Goal: Task Accomplishment & Management: Use online tool/utility

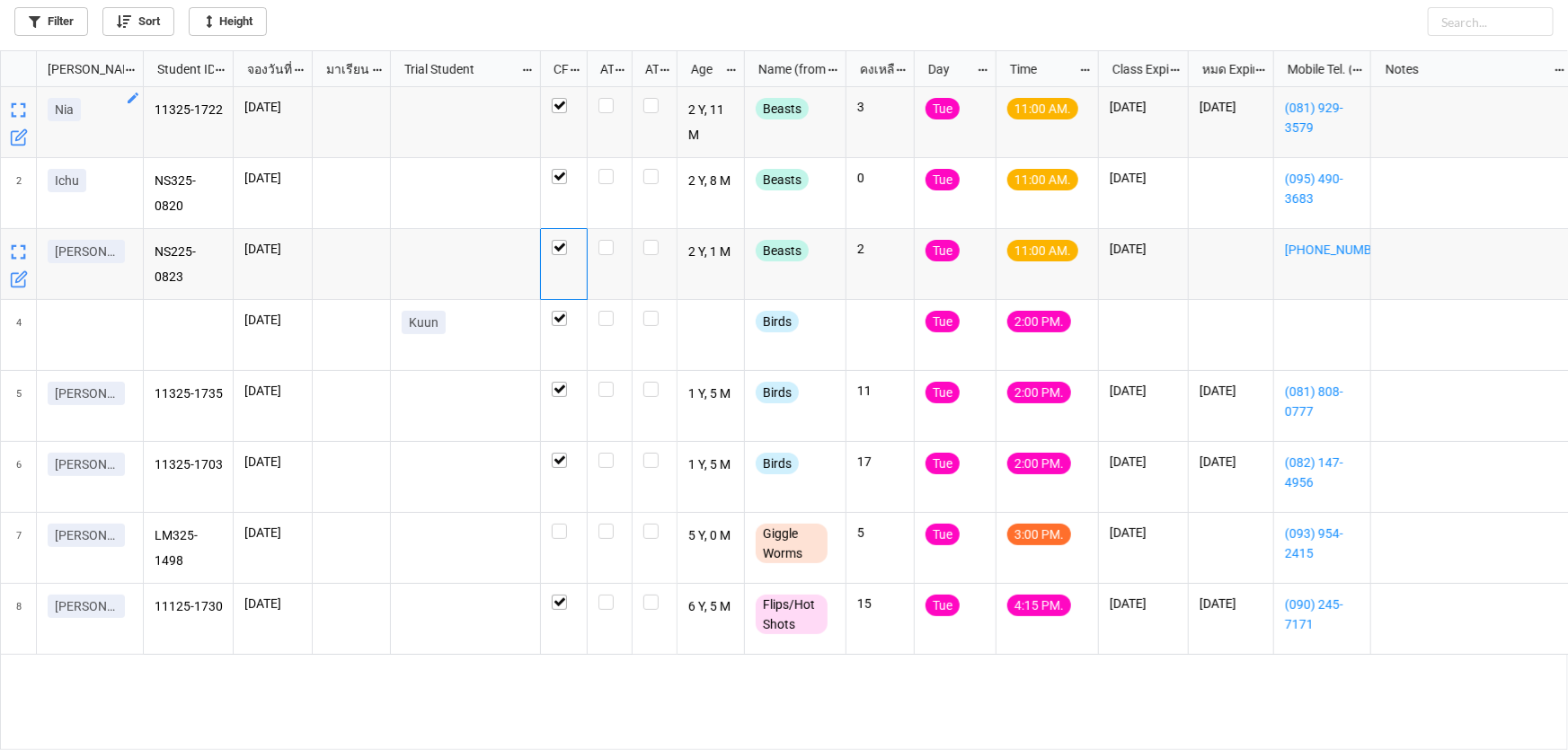
scroll to position [690, 1557]
click at [611, 240] on label "grid" at bounding box center [610, 240] width 23 height 0
click at [601, 98] on label "grid" at bounding box center [610, 98] width 23 height 0
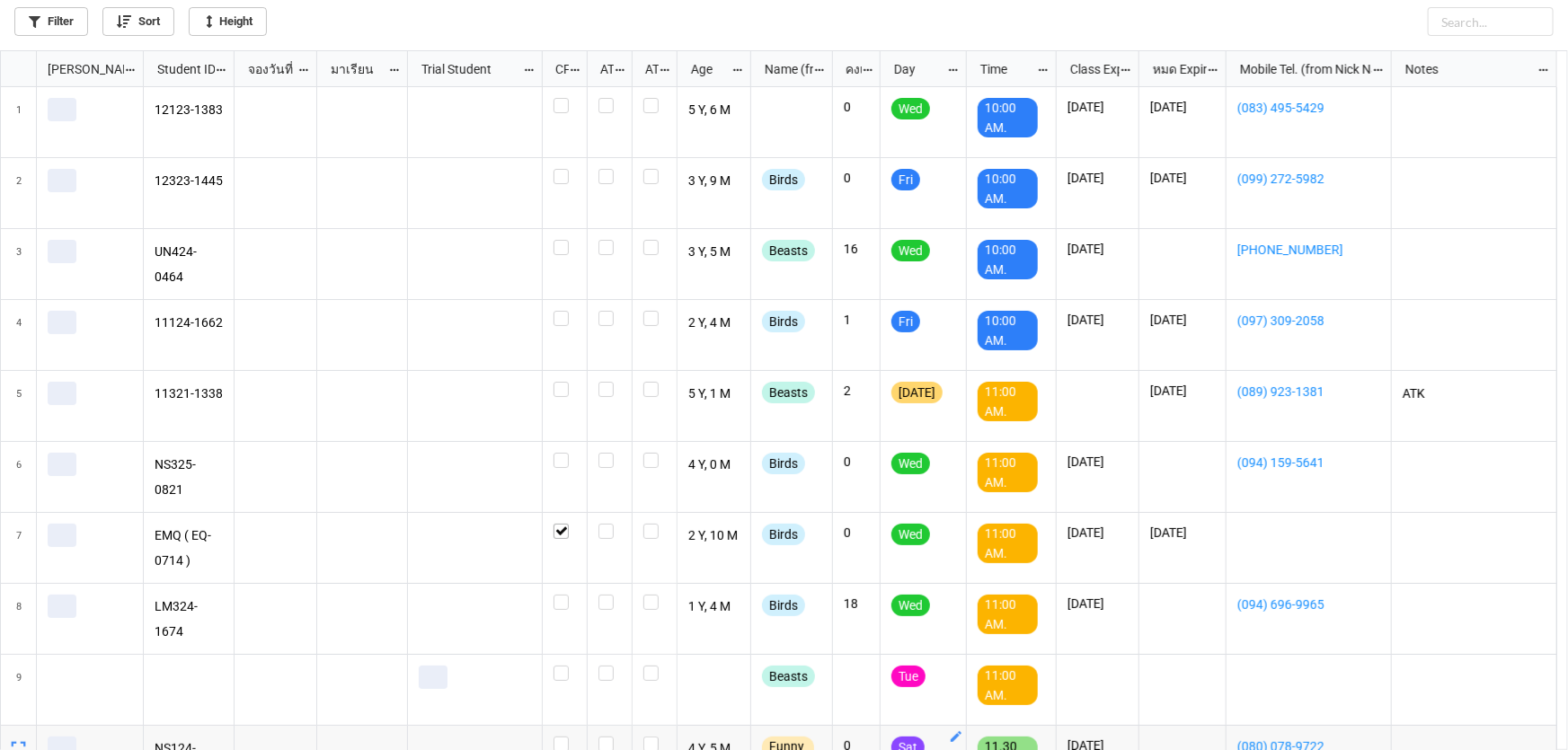
scroll to position [81, 0]
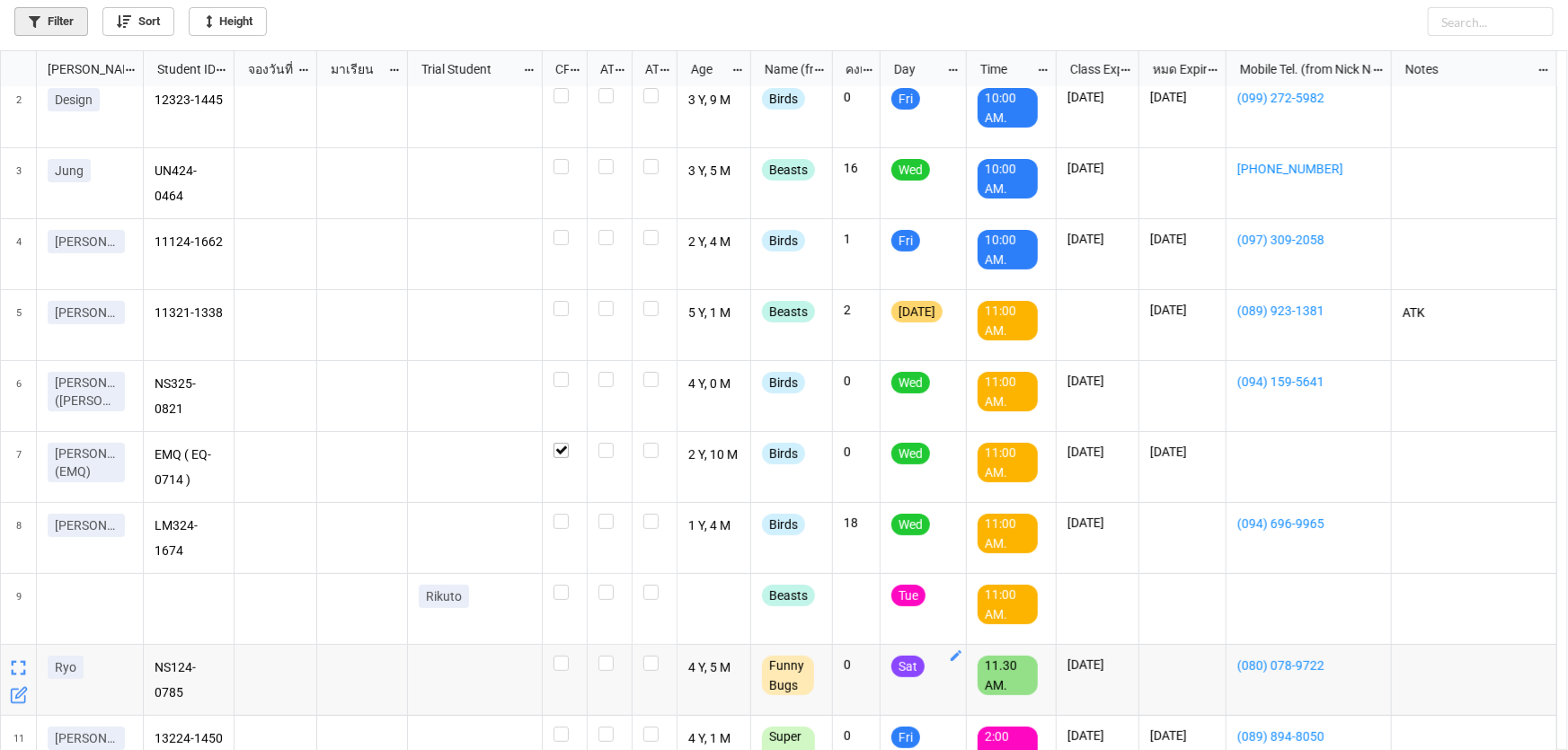
click at [78, 28] on link "Filter" at bounding box center [51, 22] width 73 height 29
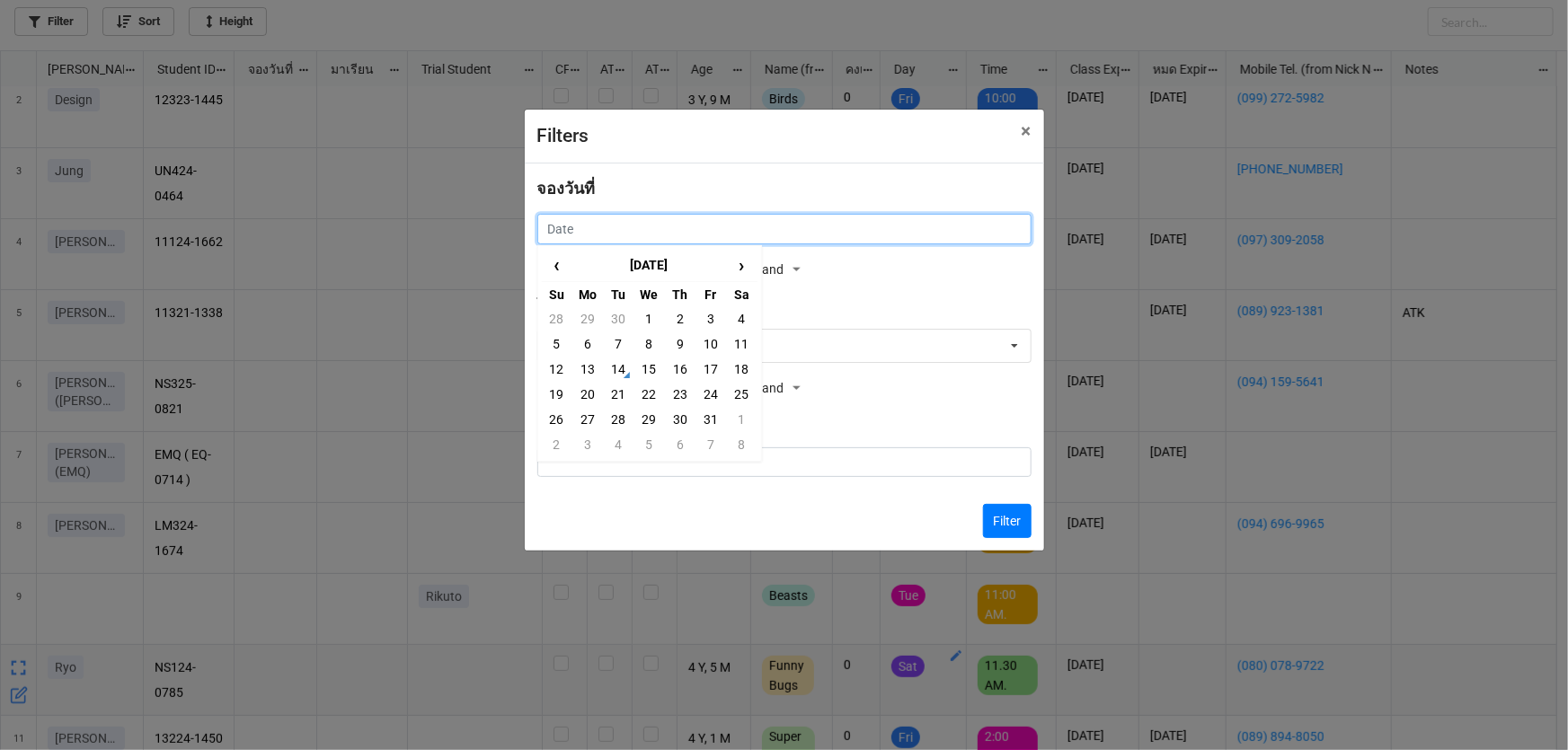
click at [564, 232] on input "text" at bounding box center [784, 229] width 495 height 31
click at [649, 374] on td "15" at bounding box center [649, 370] width 31 height 25
type input "15/10/2025"
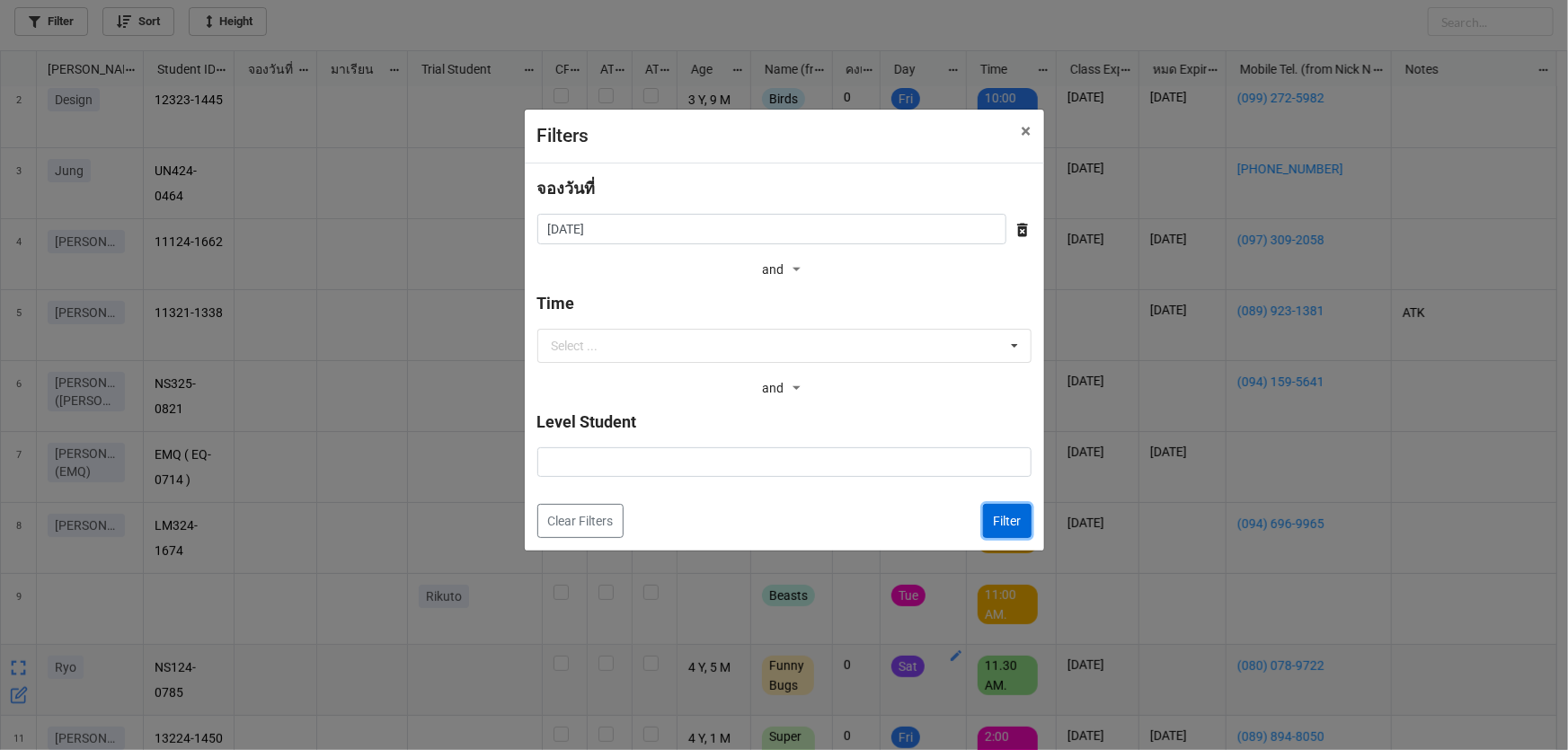
click at [1003, 505] on button "Filter" at bounding box center [1007, 522] width 49 height 34
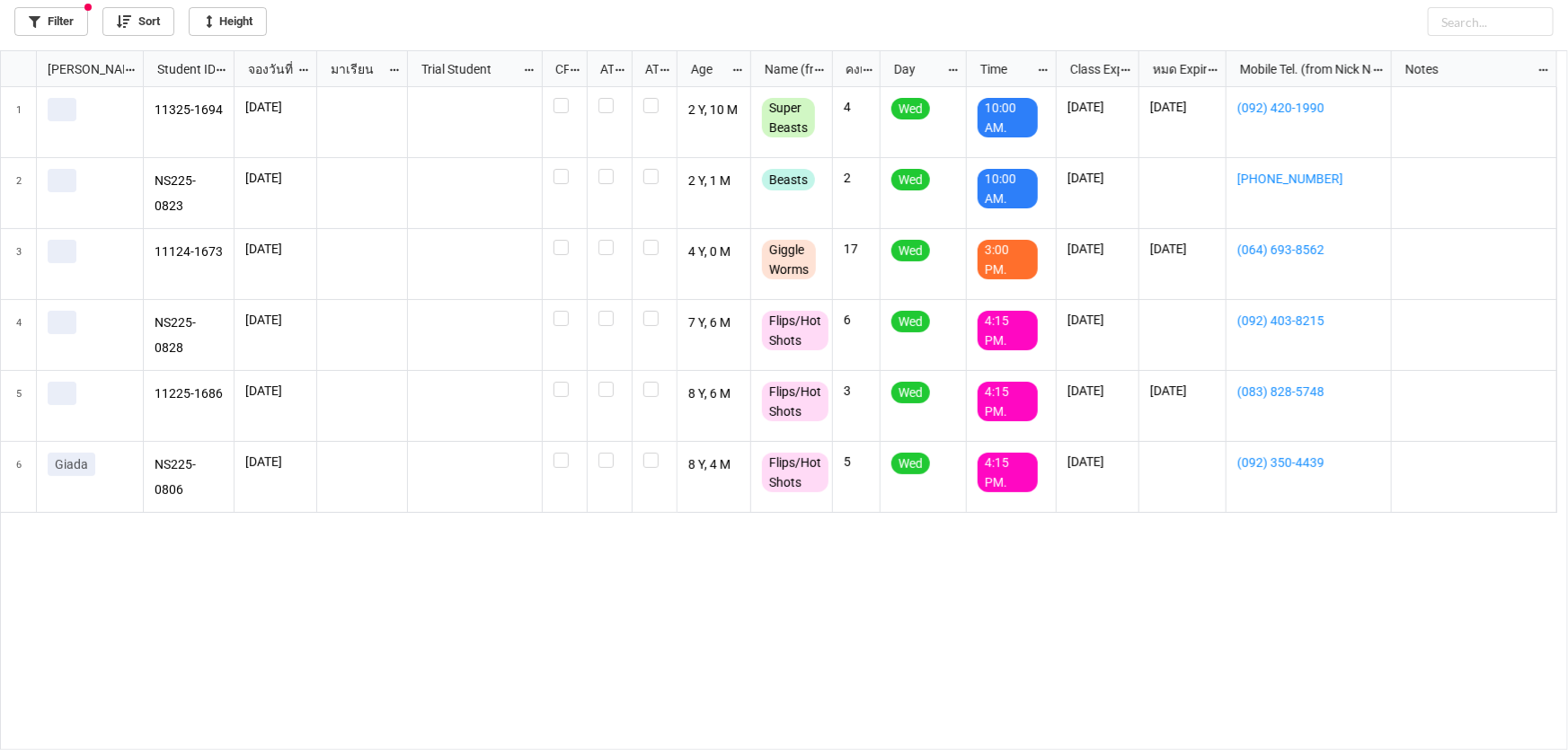
scroll to position [0, 0]
click at [562, 240] on label "grid" at bounding box center [564, 240] width 23 height 0
click at [572, 178] on div "grid" at bounding box center [564, 177] width 23 height 15
click at [567, 98] on label "grid" at bounding box center [564, 98] width 23 height 0
click at [566, 169] on label "grid" at bounding box center [564, 169] width 23 height 0
